Goal: Information Seeking & Learning: Learn about a topic

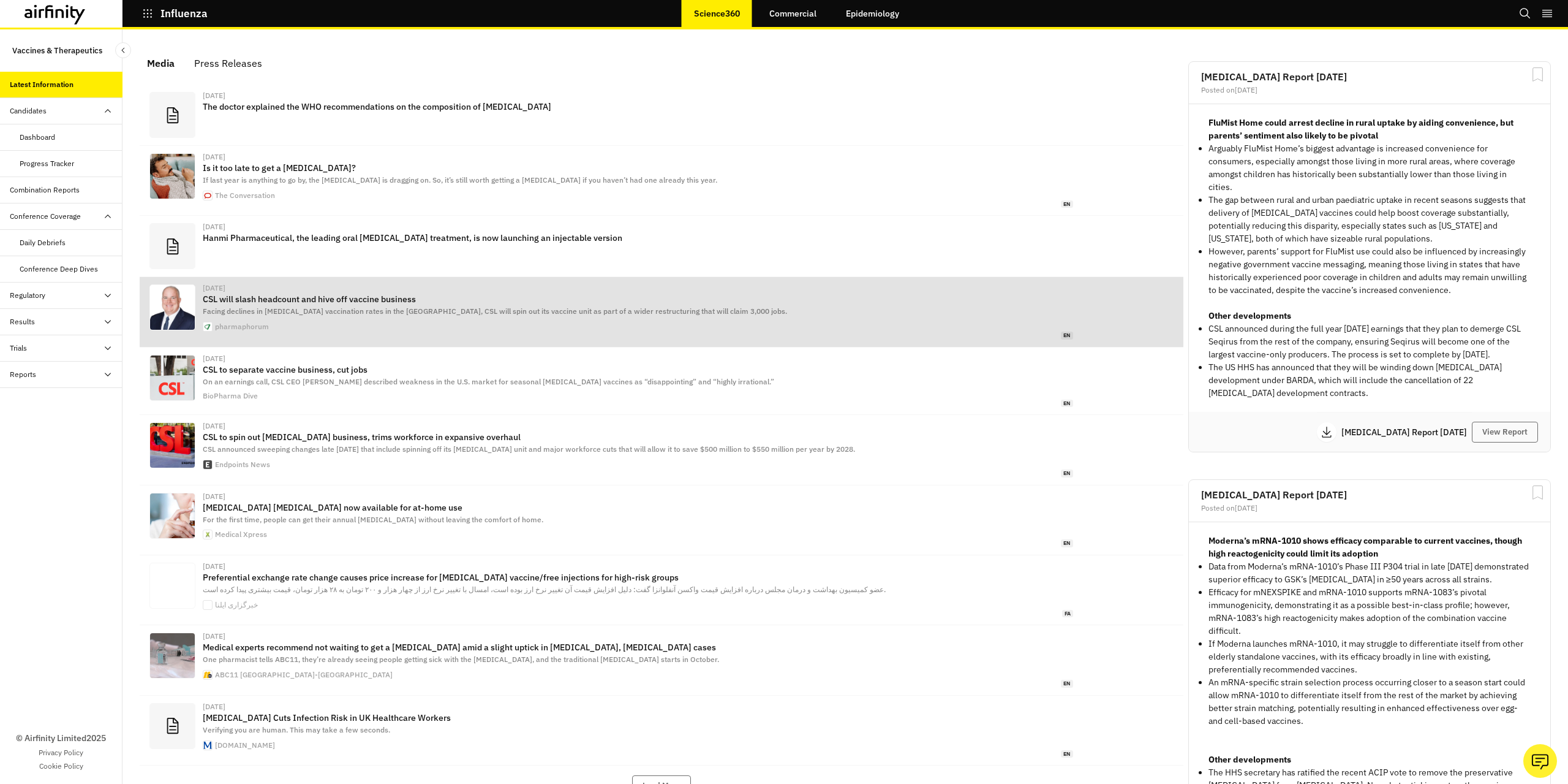
scroll to position [757, 357]
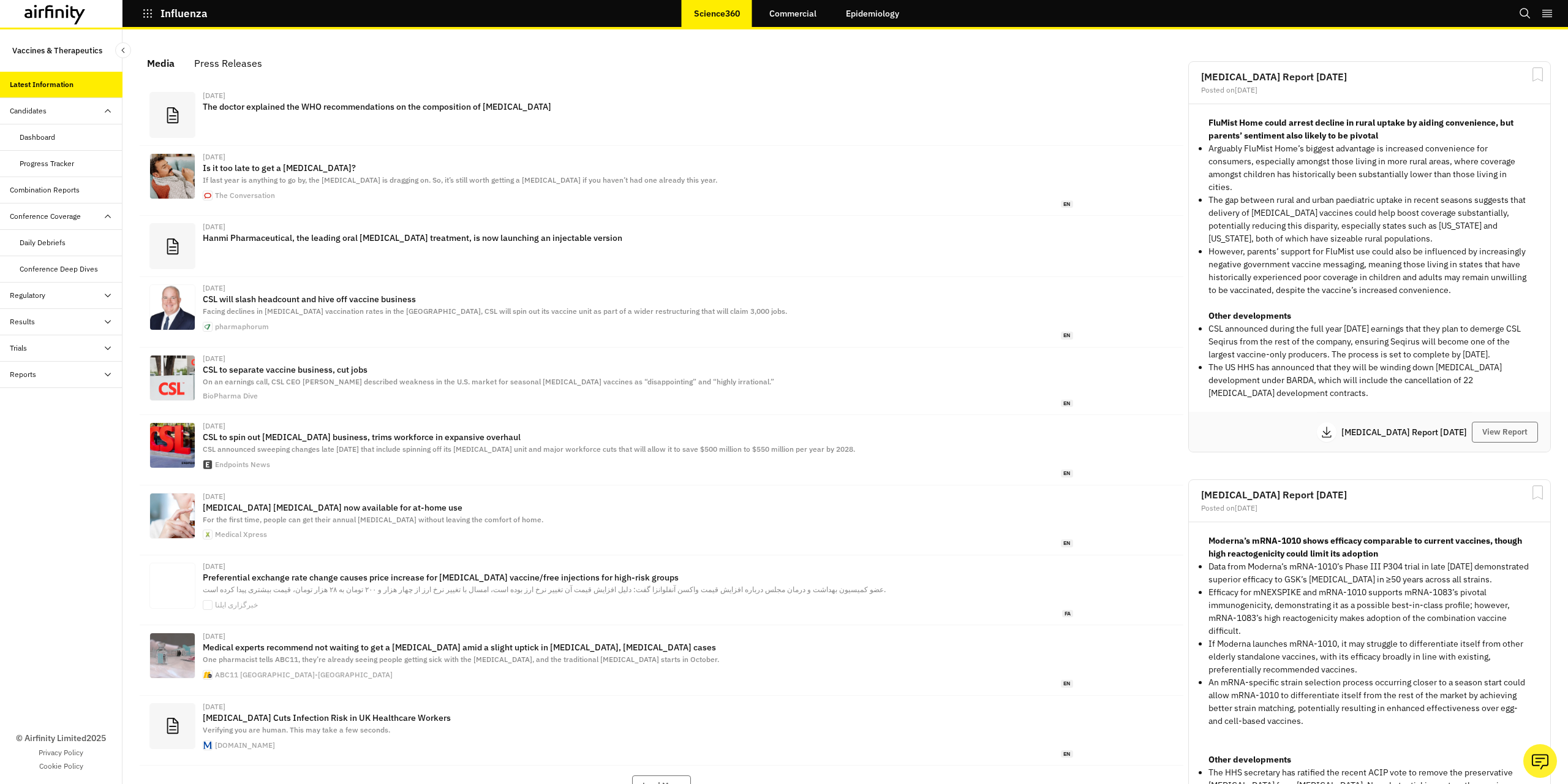
click at [797, 19] on link "Commercial" at bounding box center [792, 13] width 71 height 29
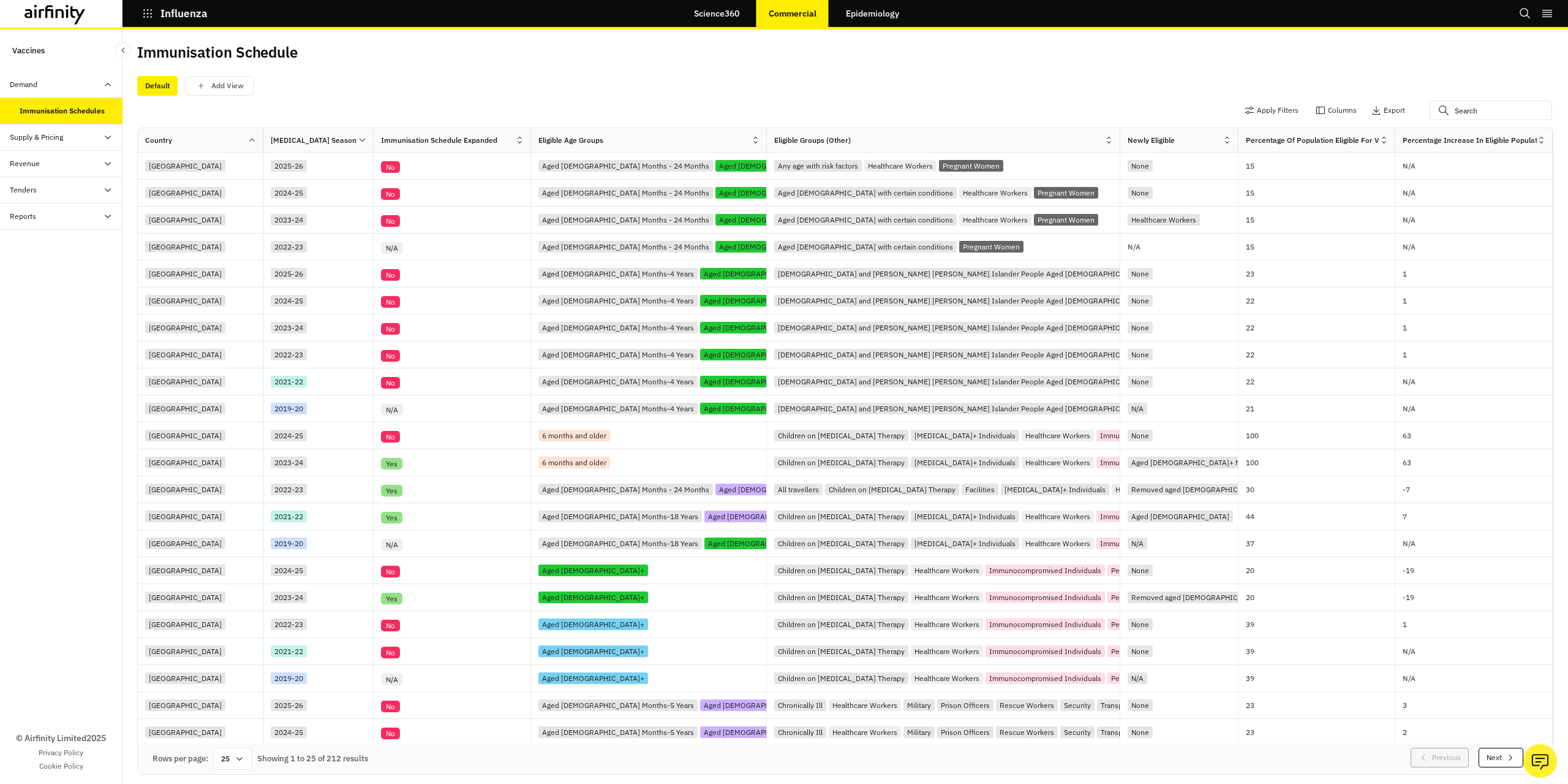
click at [846, 8] on link "Epidemiology" at bounding box center [873, 13] width 78 height 29
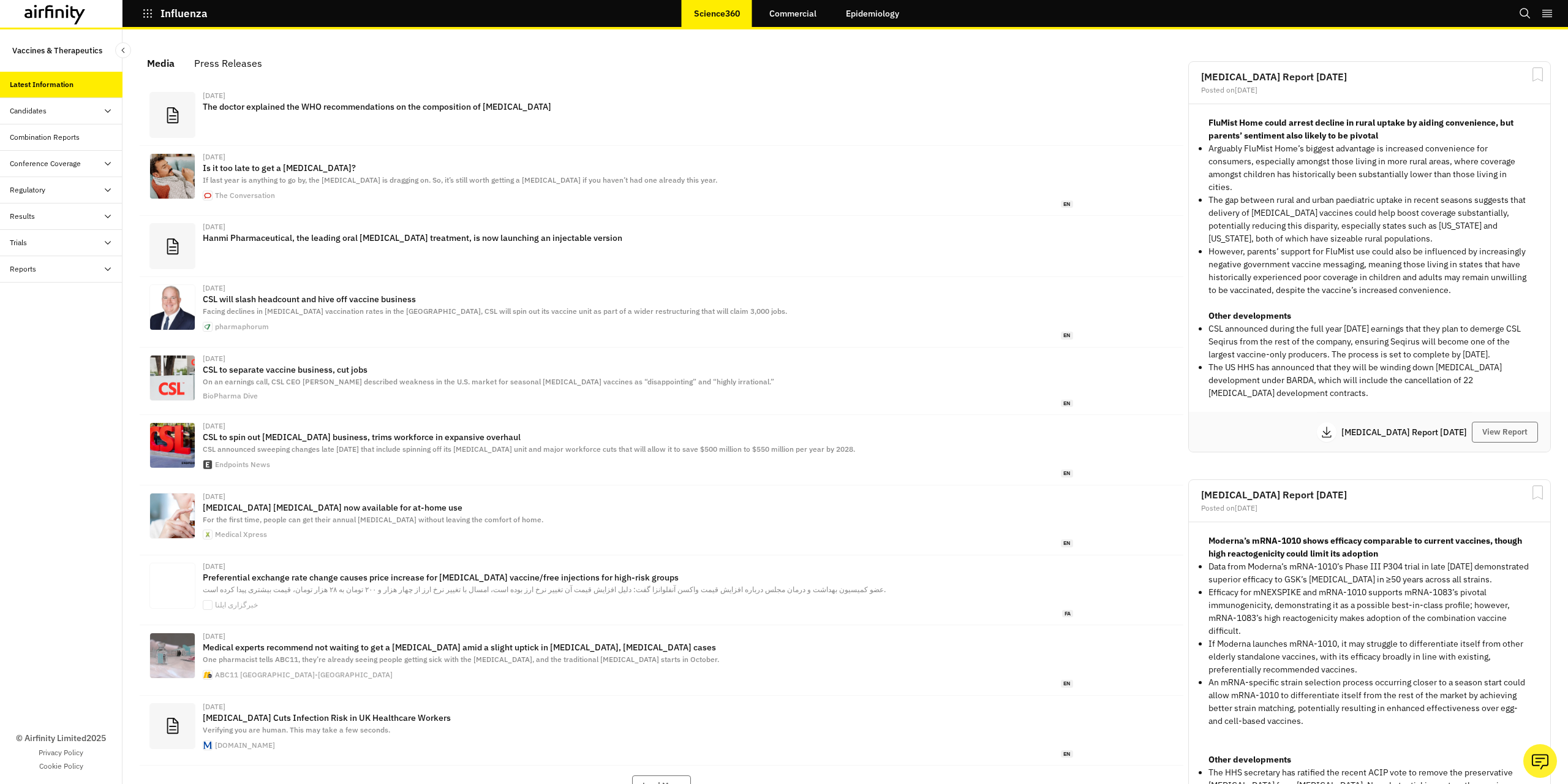
scroll to position [757, 357]
click at [36, 268] on div "Reports" at bounding box center [66, 269] width 113 height 11
click at [28, 293] on div "Reports" at bounding box center [33, 295] width 26 height 11
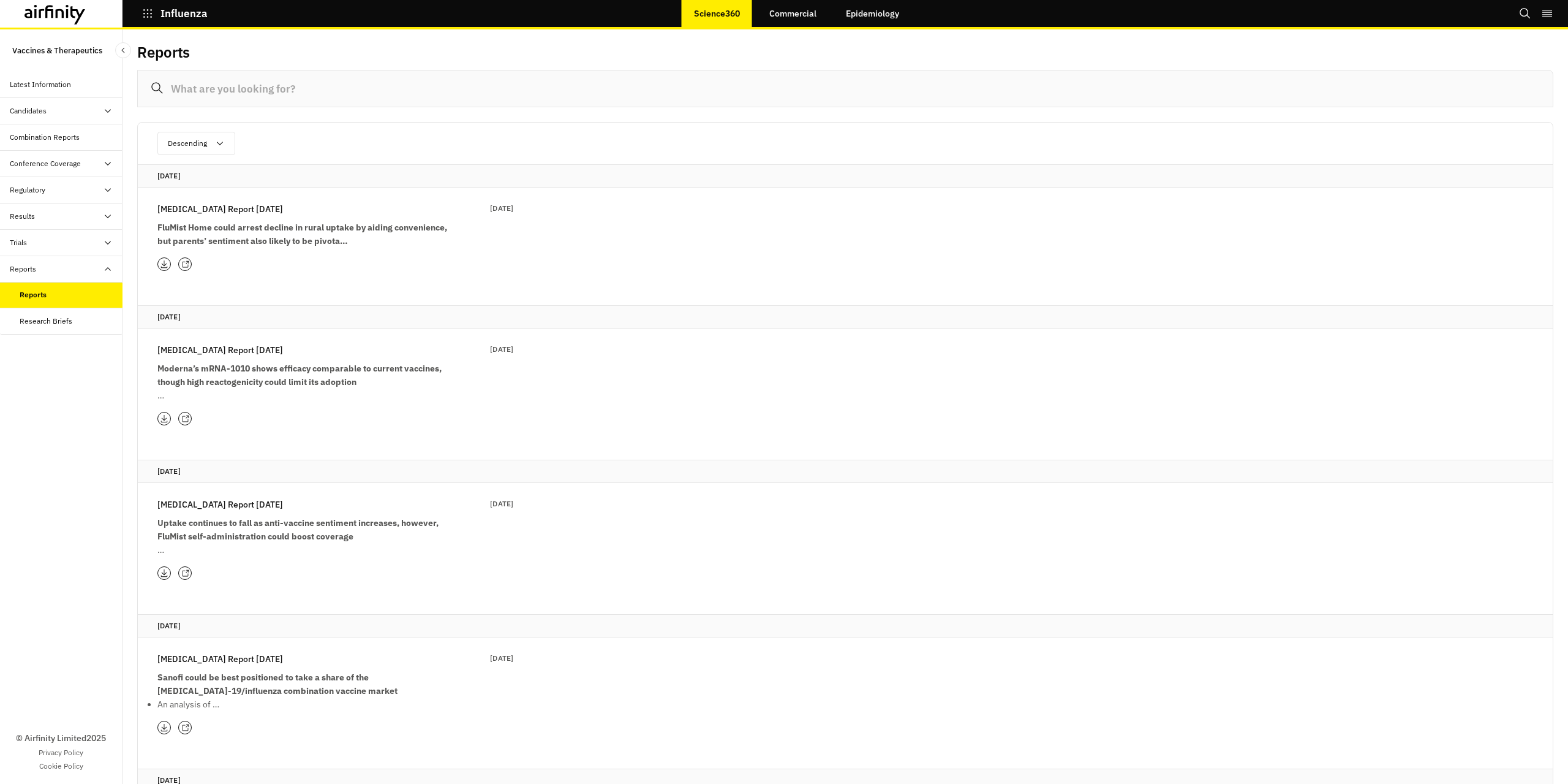
click at [56, 320] on div "Research Briefs" at bounding box center [46, 321] width 52 height 11
click at [77, 292] on div "Reports" at bounding box center [71, 295] width 103 height 11
